Goal: Find specific page/section: Find specific page/section

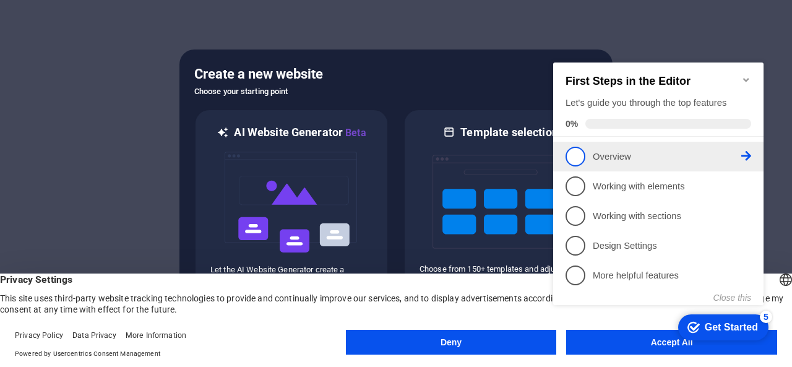
click at [583, 154] on span "1" at bounding box center [576, 157] width 20 height 20
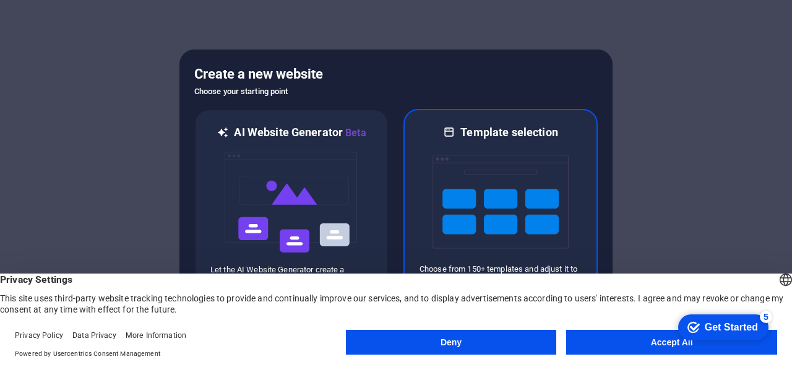
click at [474, 179] on img at bounding box center [501, 202] width 136 height 124
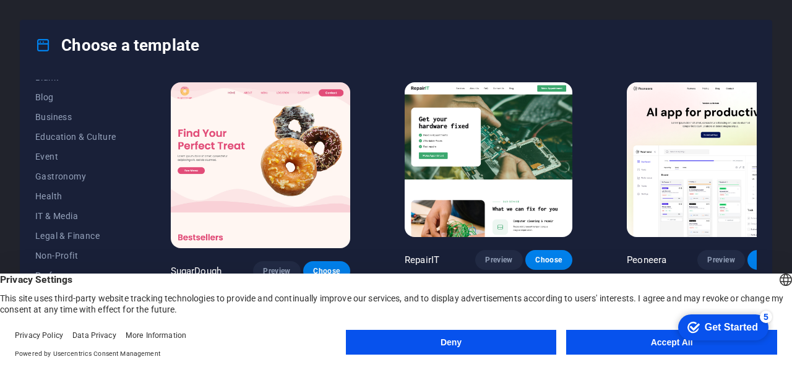
scroll to position [186, 0]
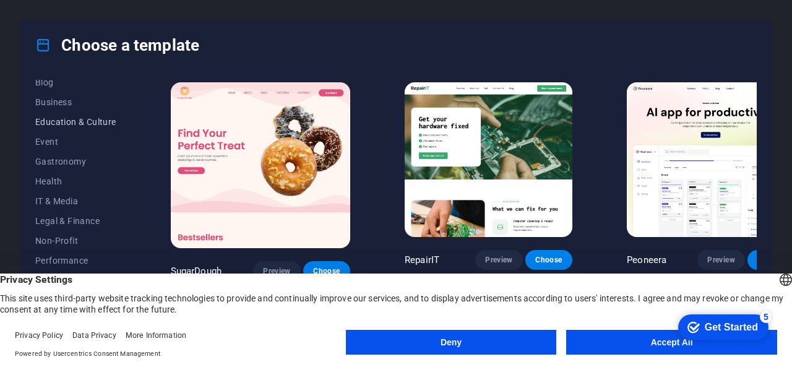
click at [95, 123] on span "Education & Culture" at bounding box center [75, 122] width 81 height 10
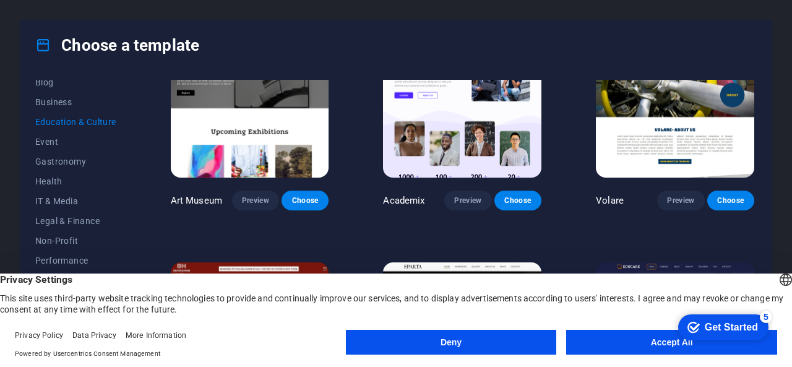
scroll to position [114, 0]
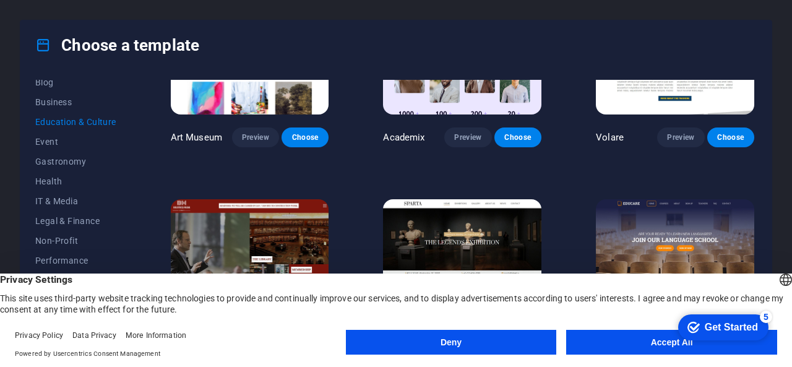
click at [686, 363] on span "Preview" at bounding box center [680, 368] width 27 height 10
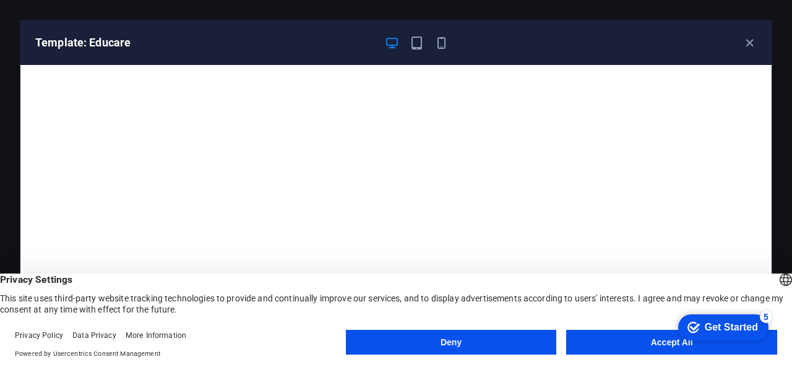
scroll to position [0, 0]
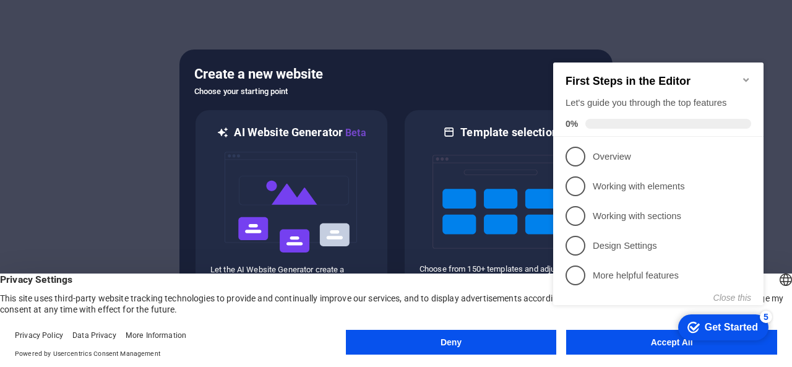
click at [742, 75] on icon "Minimize checklist" at bounding box center [746, 80] width 10 height 10
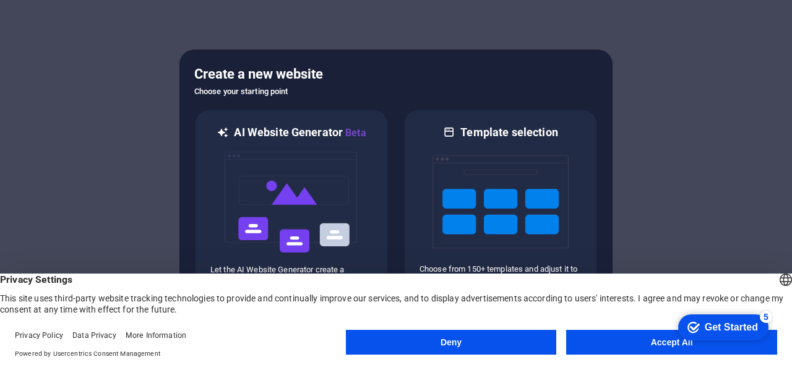
click at [521, 342] on button "Deny" at bounding box center [451, 342] width 211 height 25
